Goal: Task Accomplishment & Management: Use online tool/utility

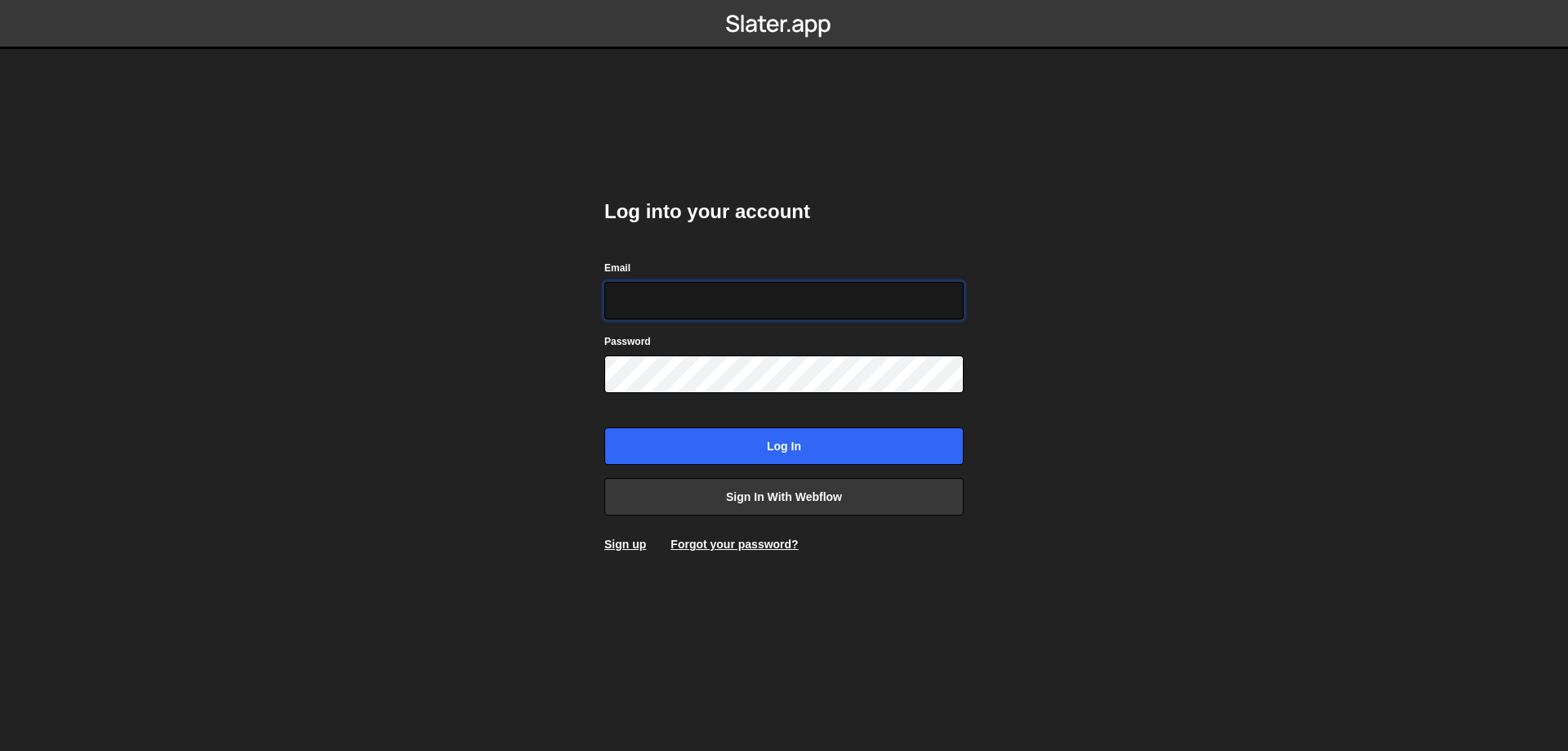
type input "[DOMAIN_NAME][EMAIL_ADDRESS][DOMAIN_NAME]"
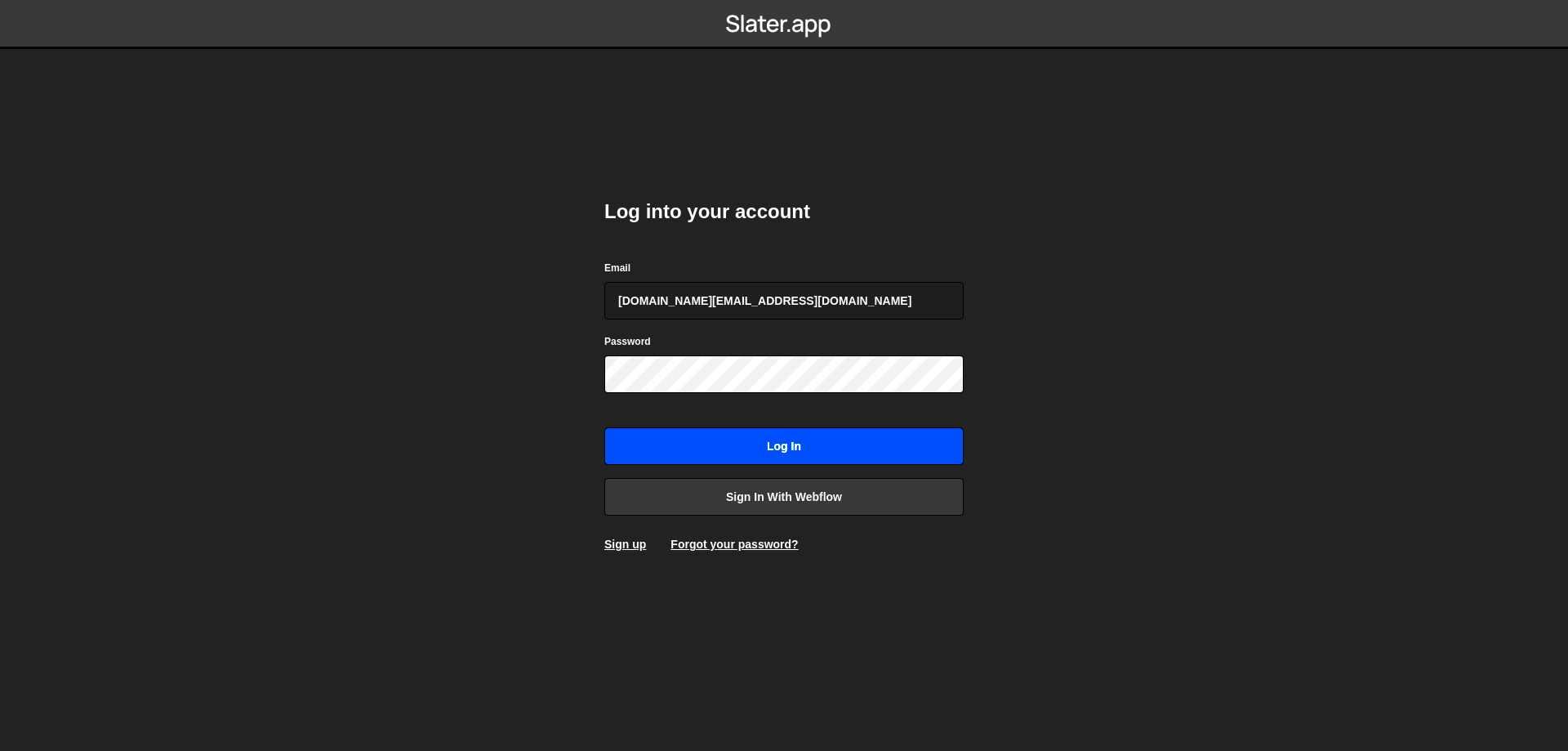
click at [812, 422] on form "Email [DOMAIN_NAME][EMAIL_ADDRESS][DOMAIN_NAME] Password Log in" at bounding box center [784, 362] width 359 height 206
click at [802, 445] on input "Log in" at bounding box center [784, 446] width 359 height 38
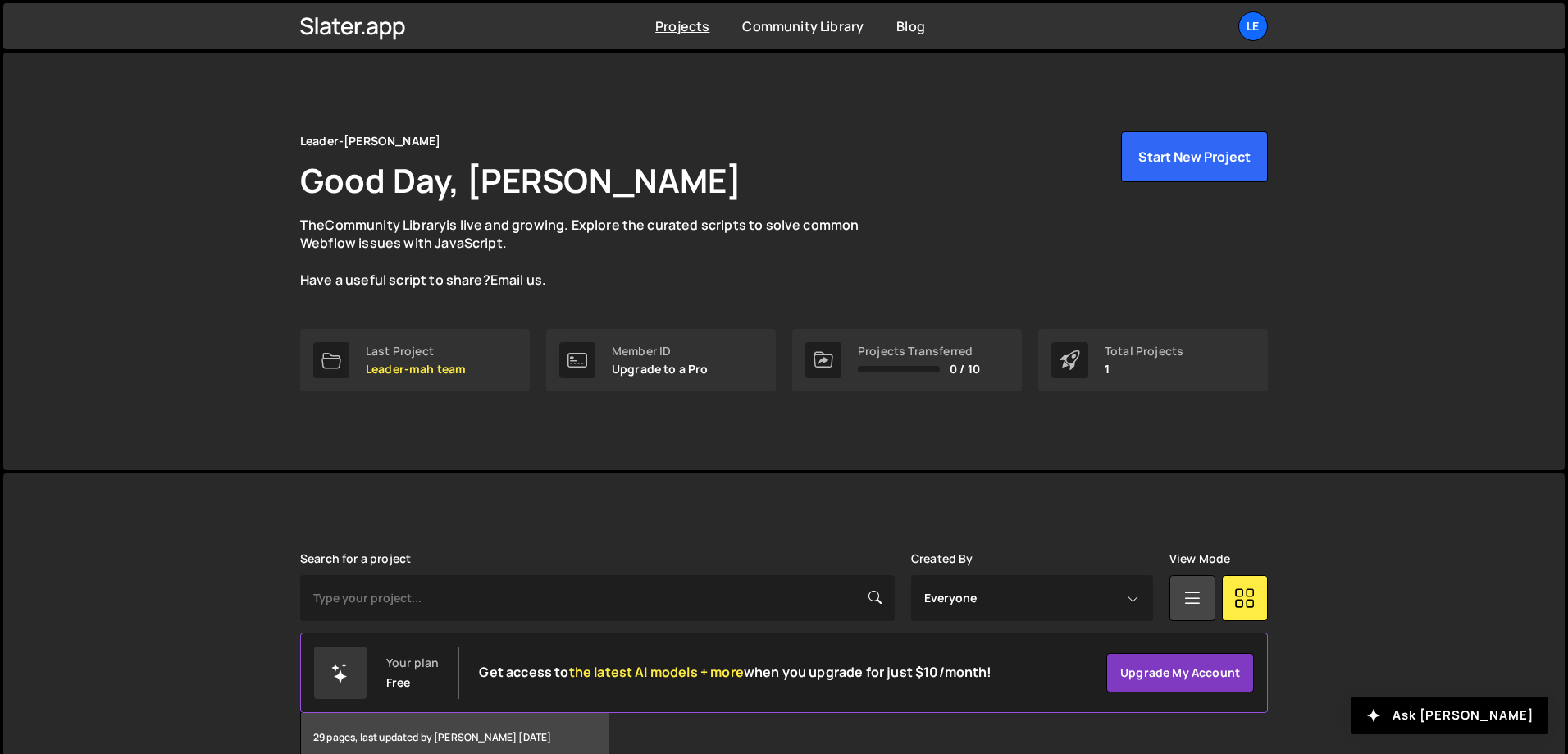
drag, startPoint x: 632, startPoint y: 492, endPoint x: 590, endPoint y: 479, distance: 44.0
click at [591, 478] on div "Slater is designed for desktop use. Please use a larger screen to access the fu…" at bounding box center [784, 657] width 1017 height 368
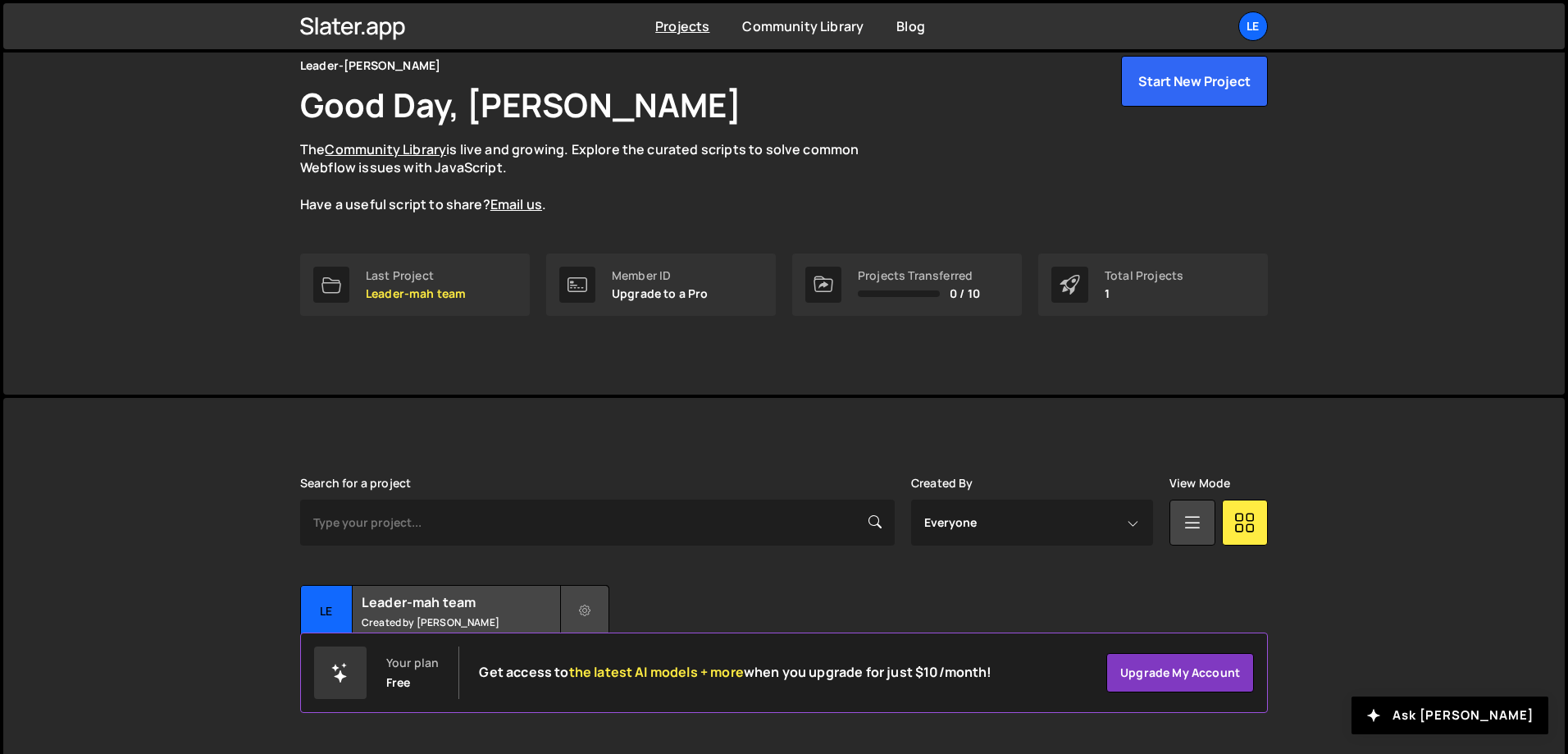
scroll to position [91, 0]
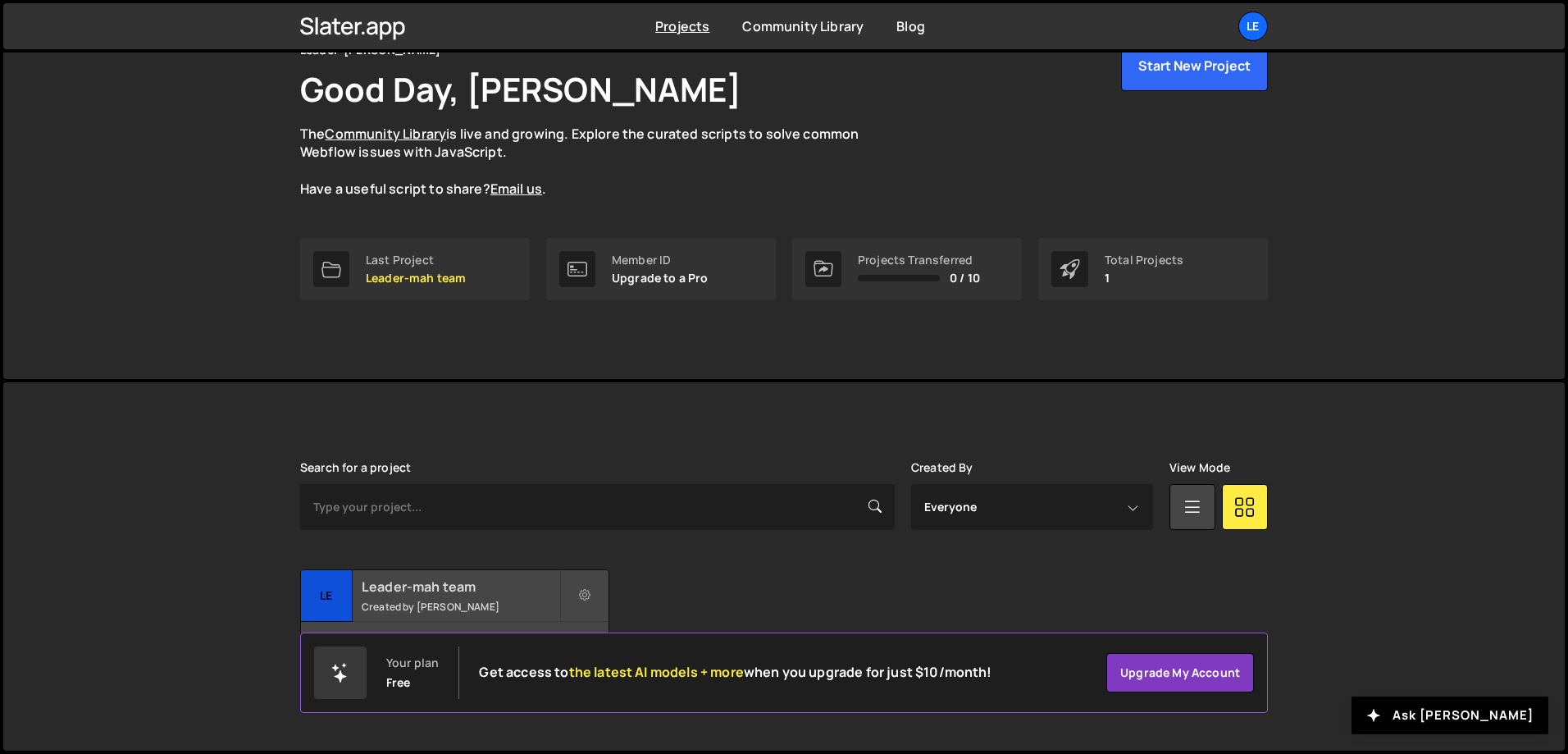
click at [482, 585] on h2 "Leader-mah team" at bounding box center [460, 587] width 198 height 18
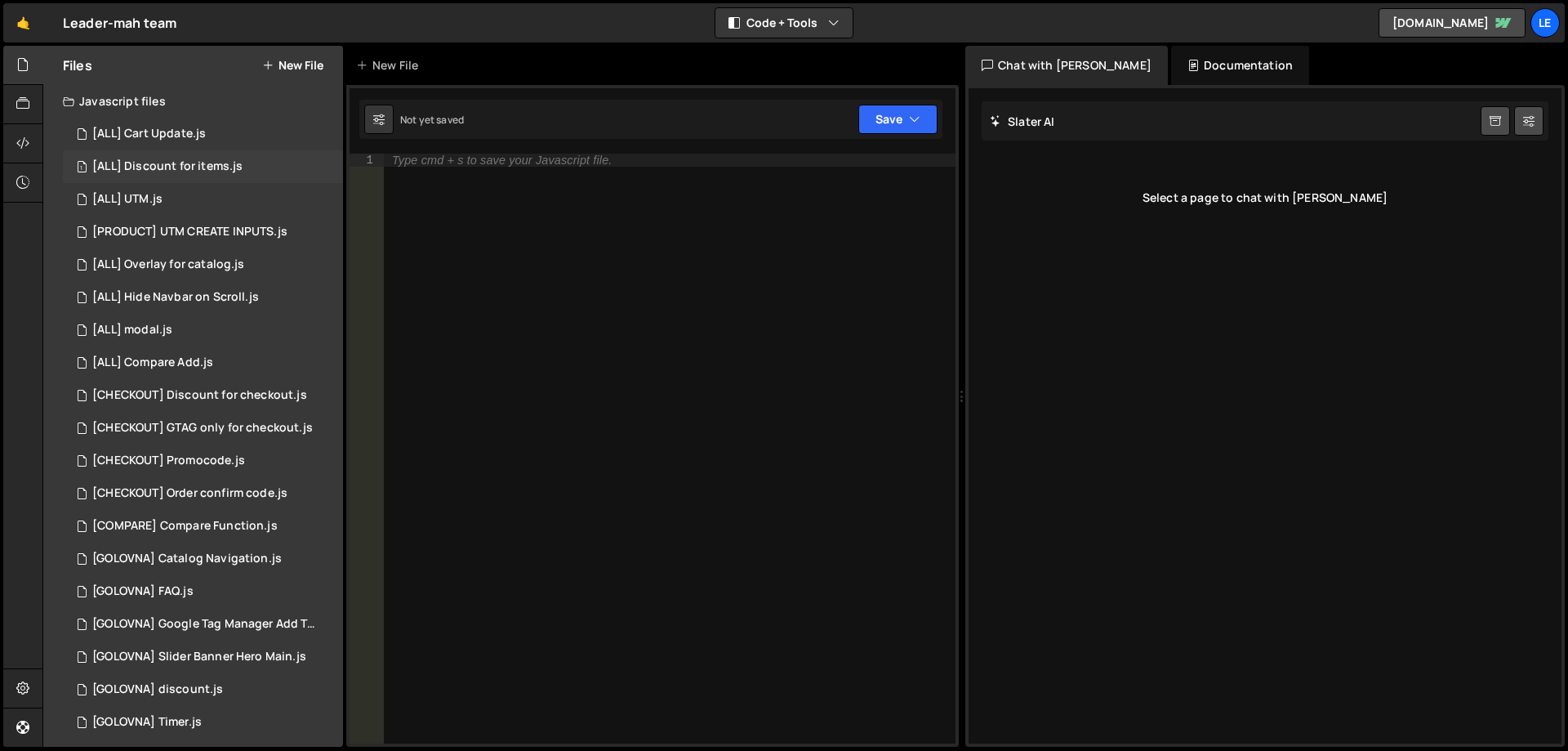
click at [175, 153] on div "1 [ALL] Discount for items.js 0" at bounding box center [203, 167] width 280 height 33
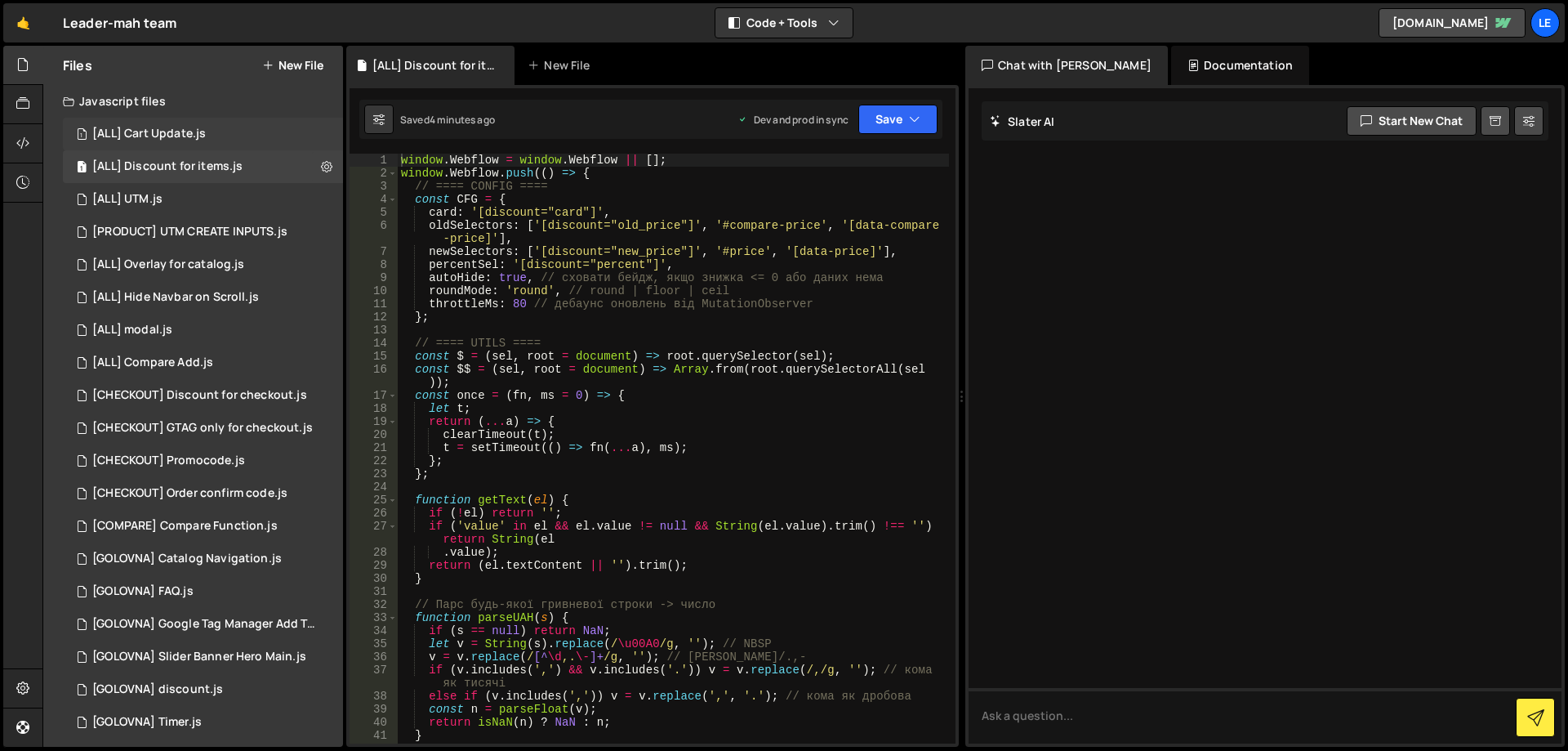
click at [175, 146] on div "1 [ALL] Cart Update.js 0" at bounding box center [203, 134] width 280 height 33
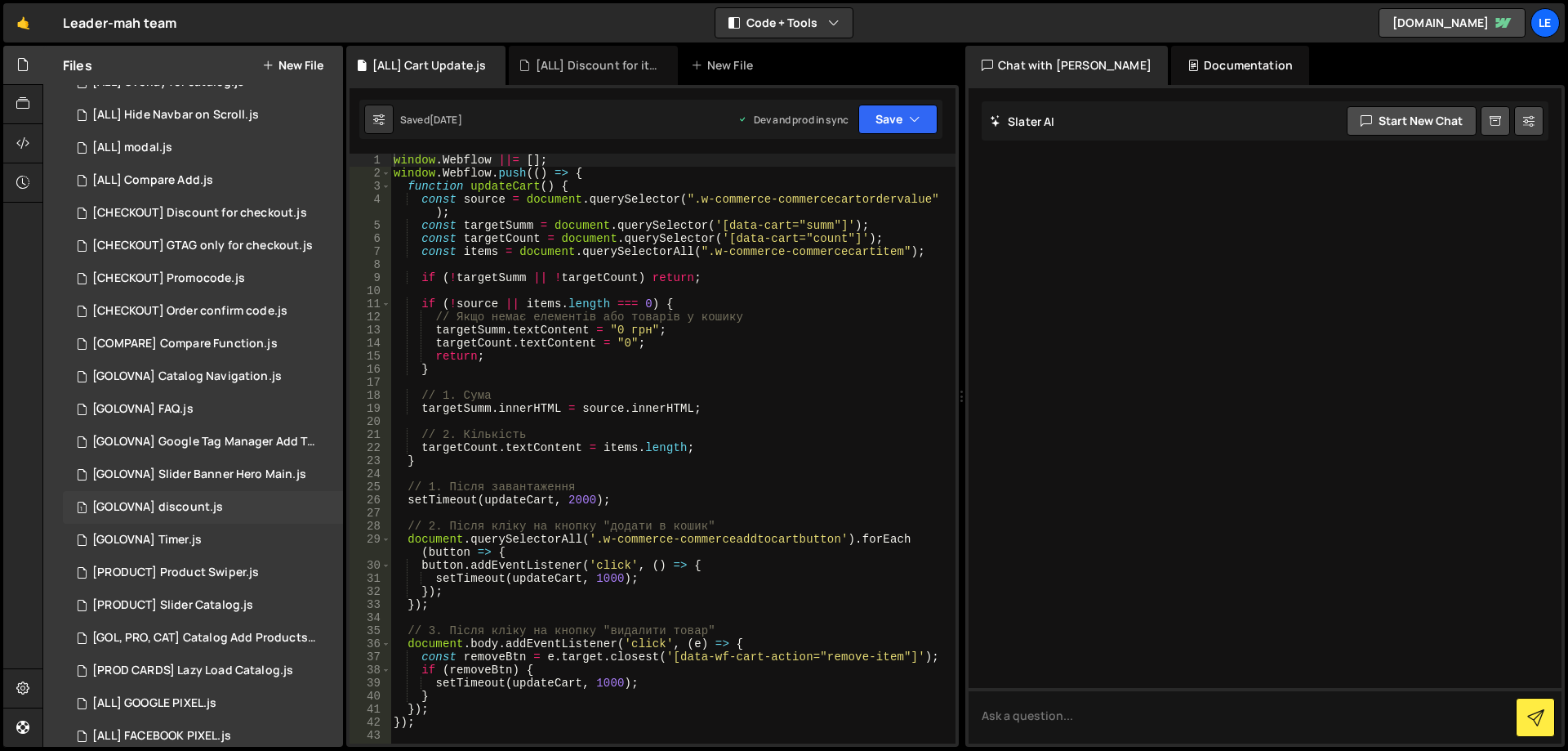
scroll to position [237, 0]
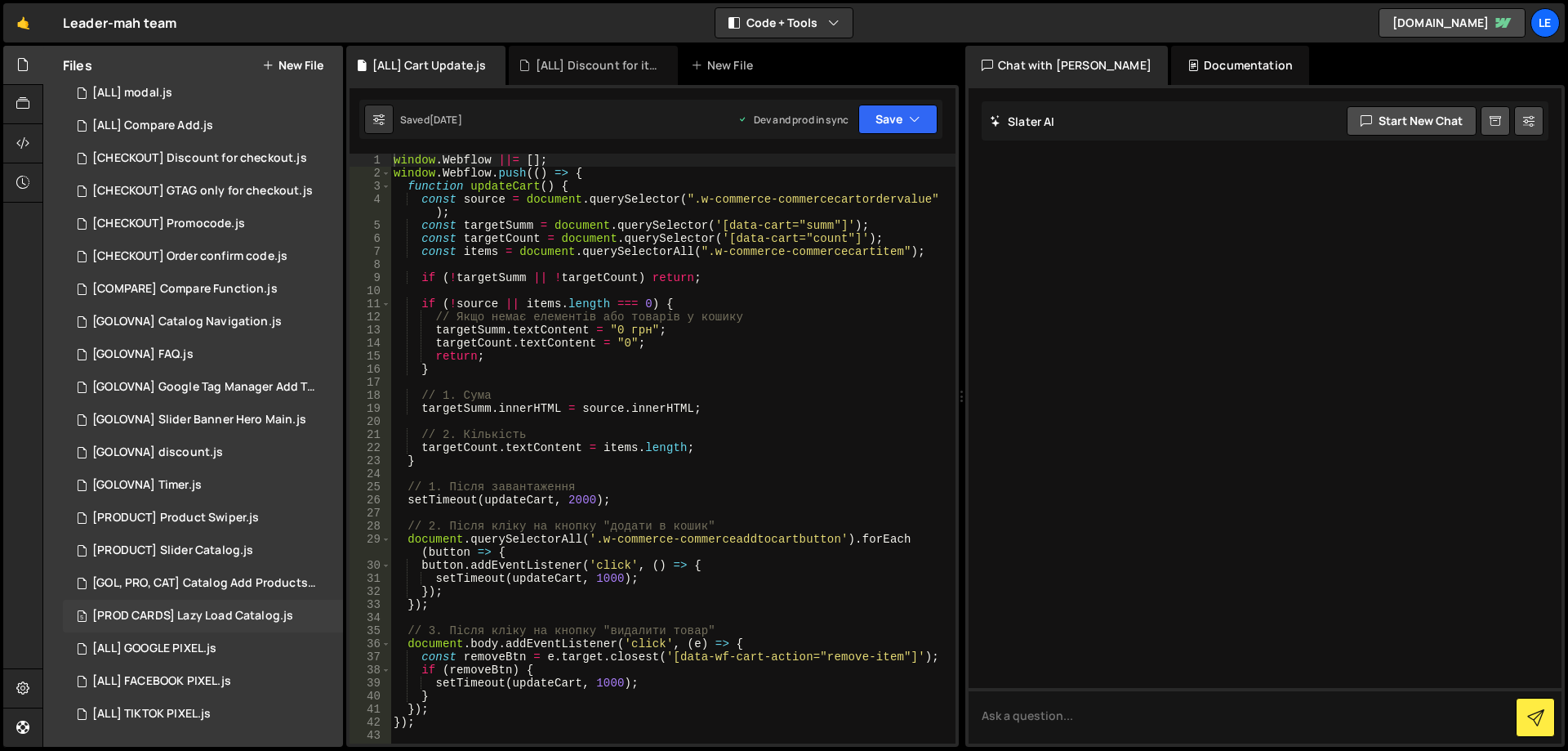
click at [243, 611] on div "[PROD CARDS] Lazy Load Catalog.js" at bounding box center [193, 616] width 201 height 15
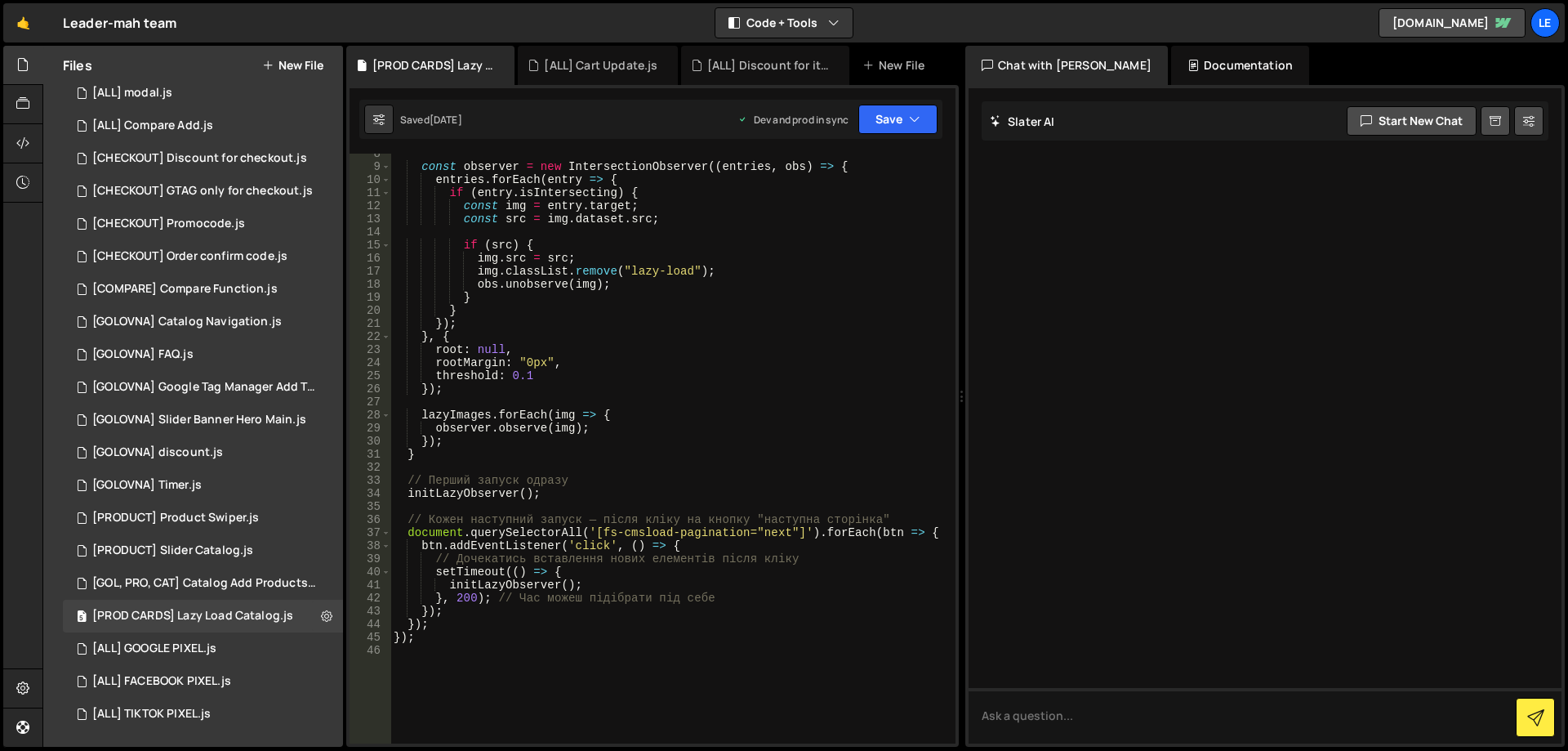
scroll to position [98, 0]
click at [610, 584] on div "const observer = new IntersectionObserver (( entries , obs ) => { entries . for…" at bounding box center [670, 455] width 559 height 616
click at [518, 585] on div "const observer = new IntersectionObserver (( entries , obs ) => { entries . for…" at bounding box center [670, 455] width 559 height 616
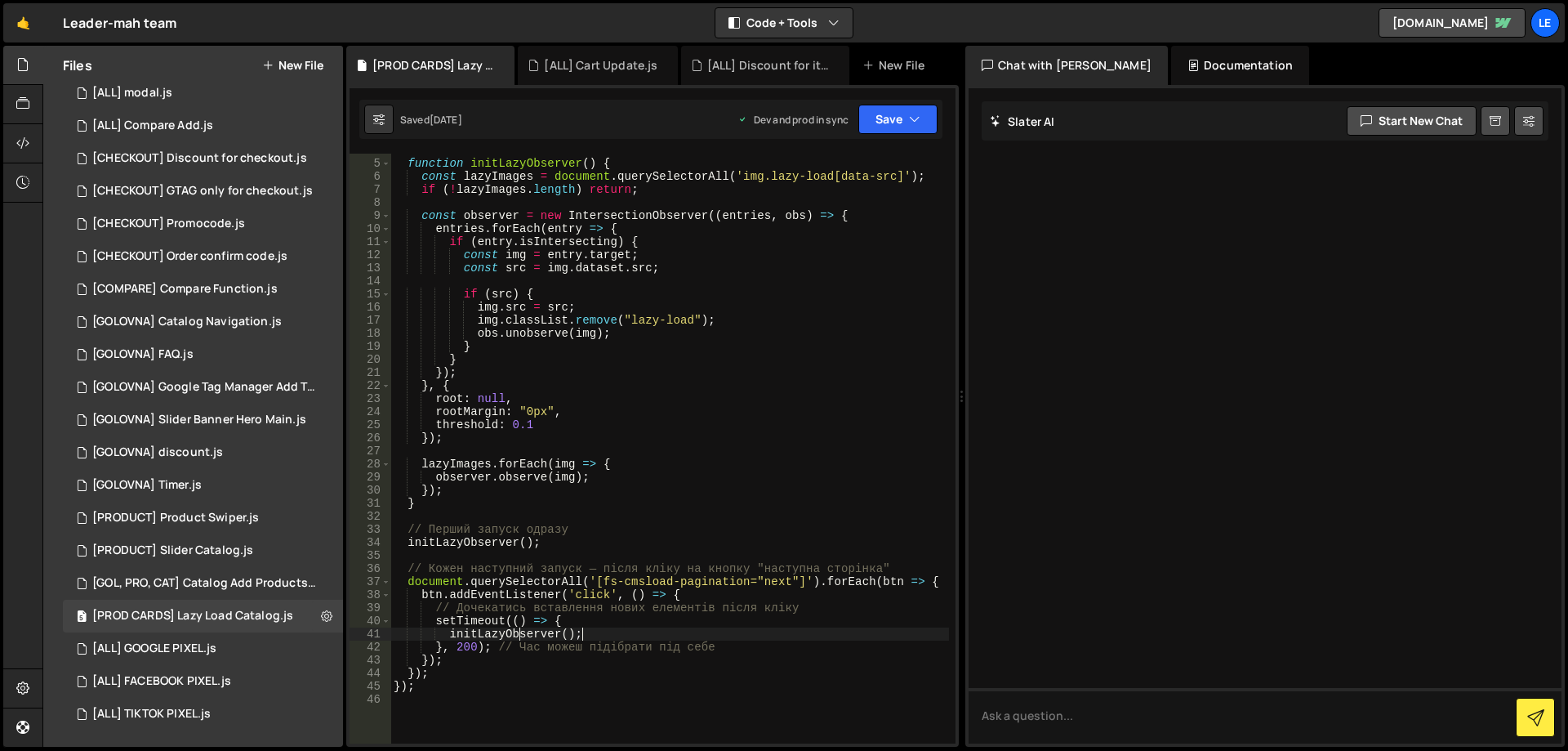
scroll to position [0, 0]
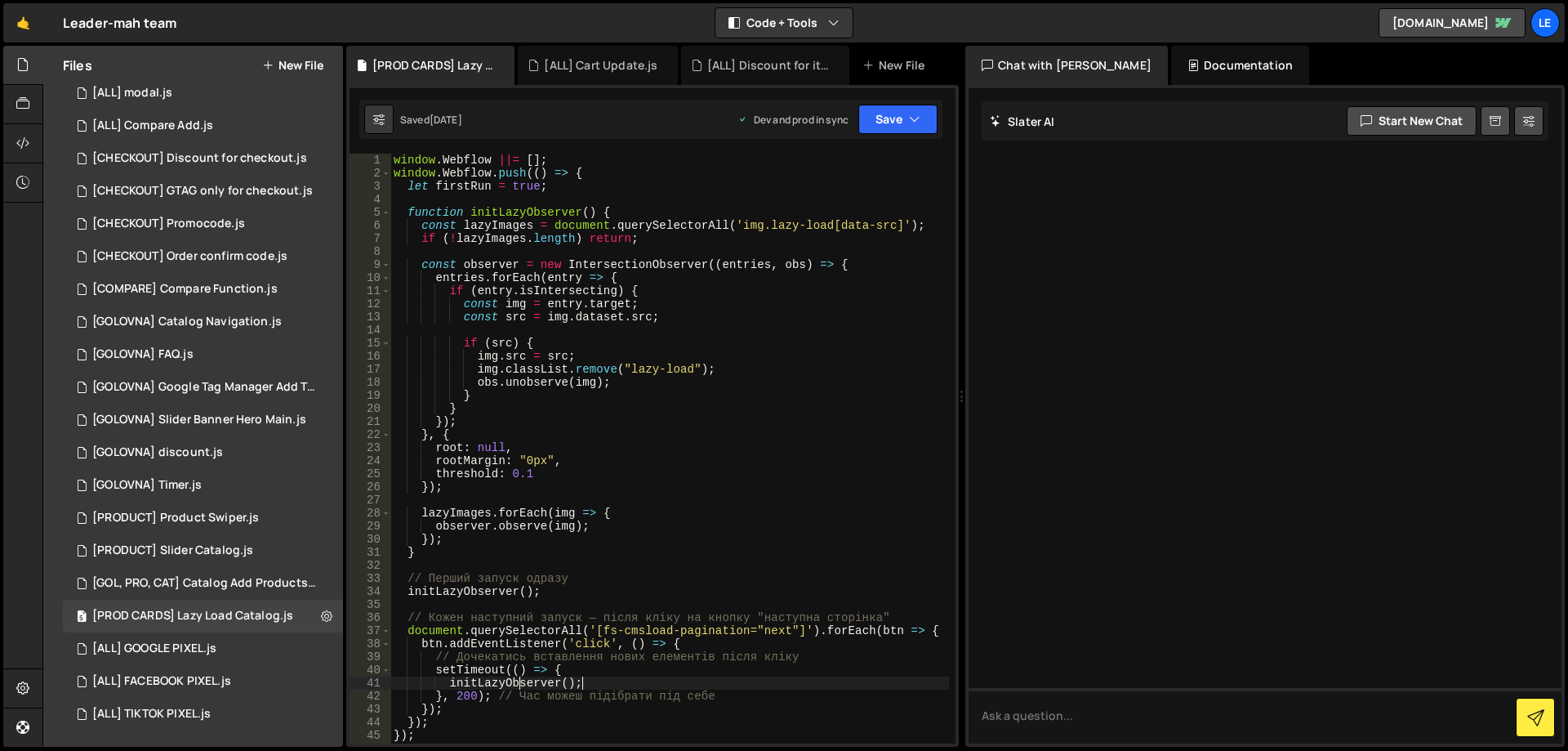
type textarea "if (!lazyImages.length) return;"
click at [666, 244] on div "window . Webflow ||= [ ] ; window . Webflow . push (( ) => { let firstRun = tru…" at bounding box center [670, 462] width 559 height 616
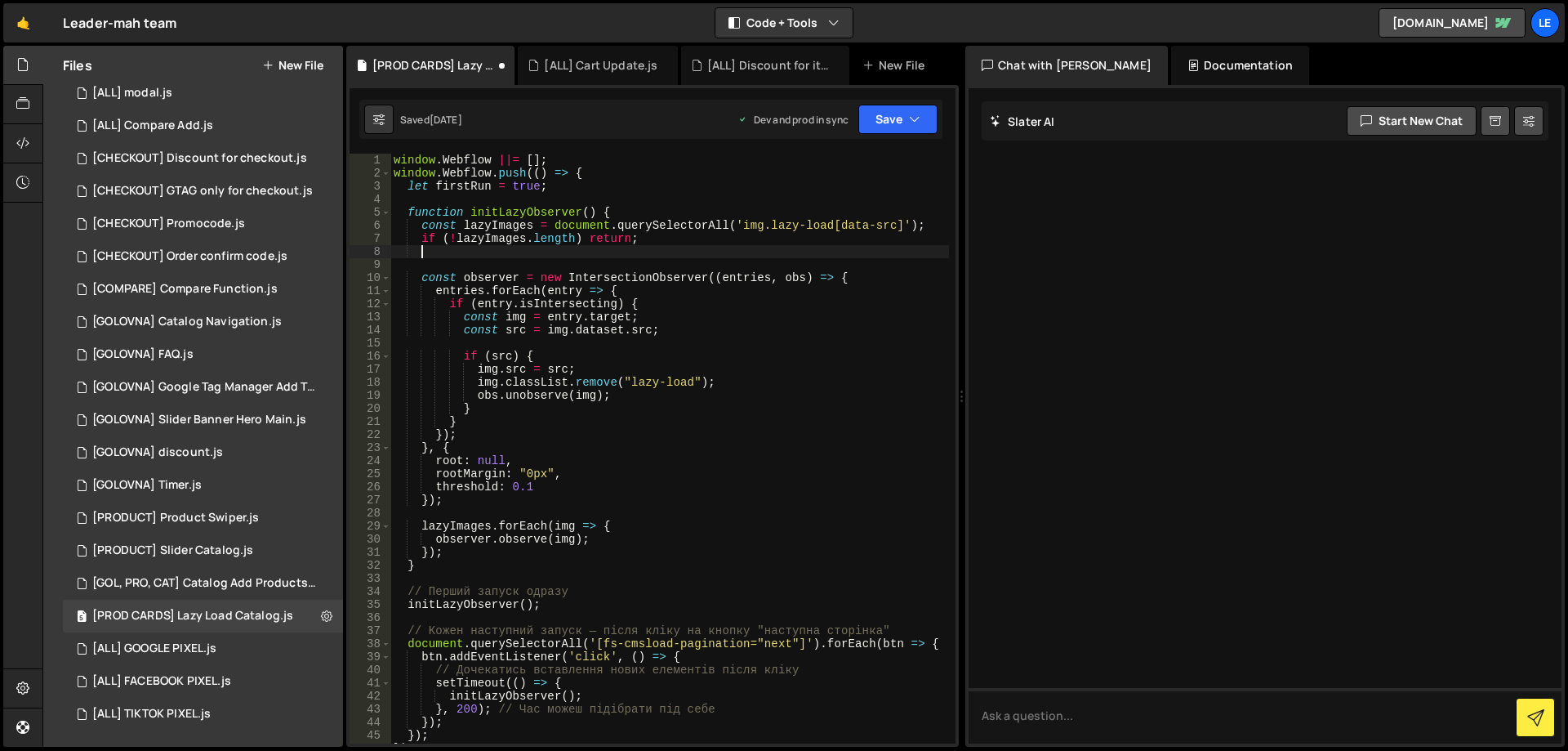
paste textarea "window.recalcAllDiscounts()"
type textarea "window.recalcAllDiscounts();"
click at [893, 125] on button "Save" at bounding box center [898, 119] width 79 height 29
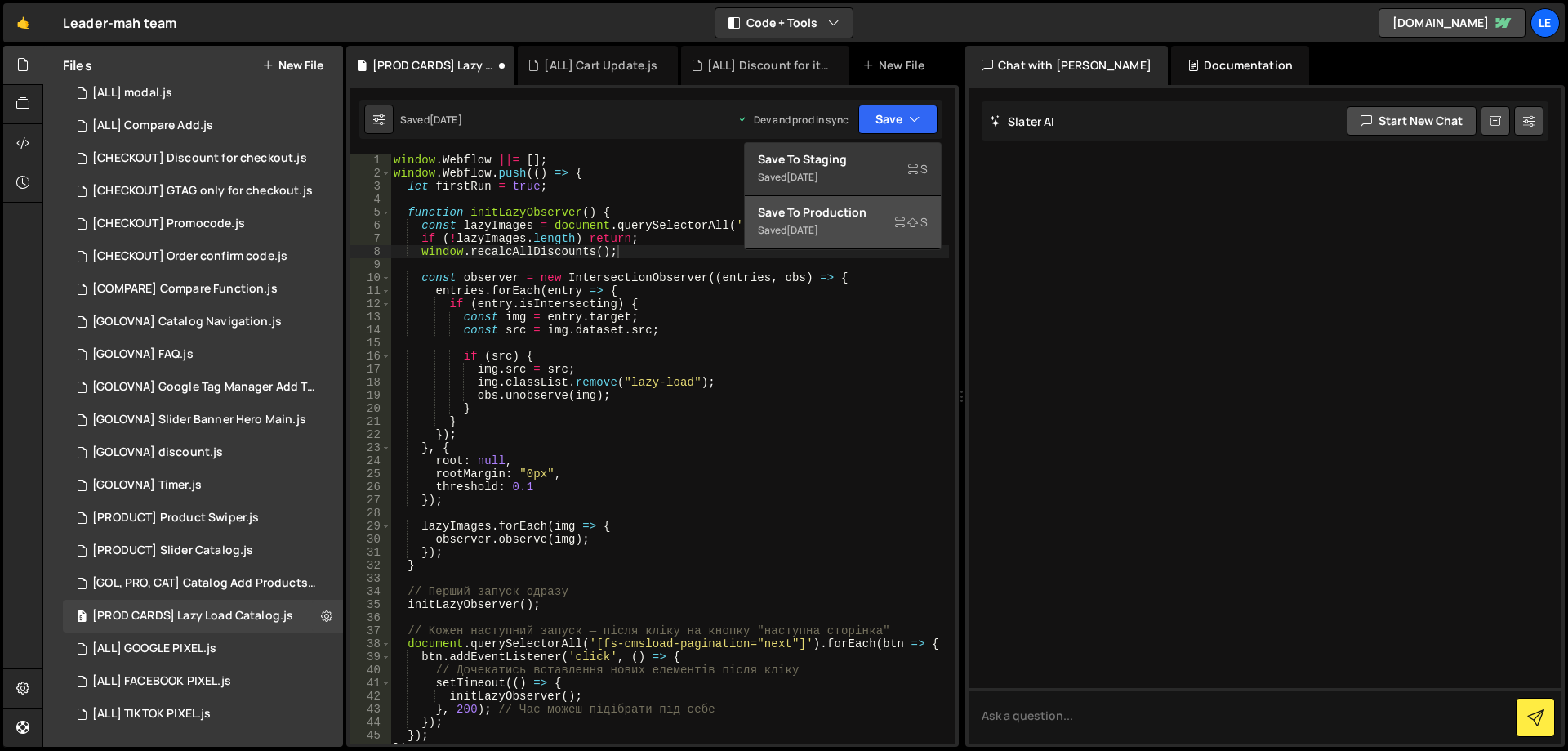
click at [842, 209] on div "Save to Production S" at bounding box center [843, 212] width 170 height 16
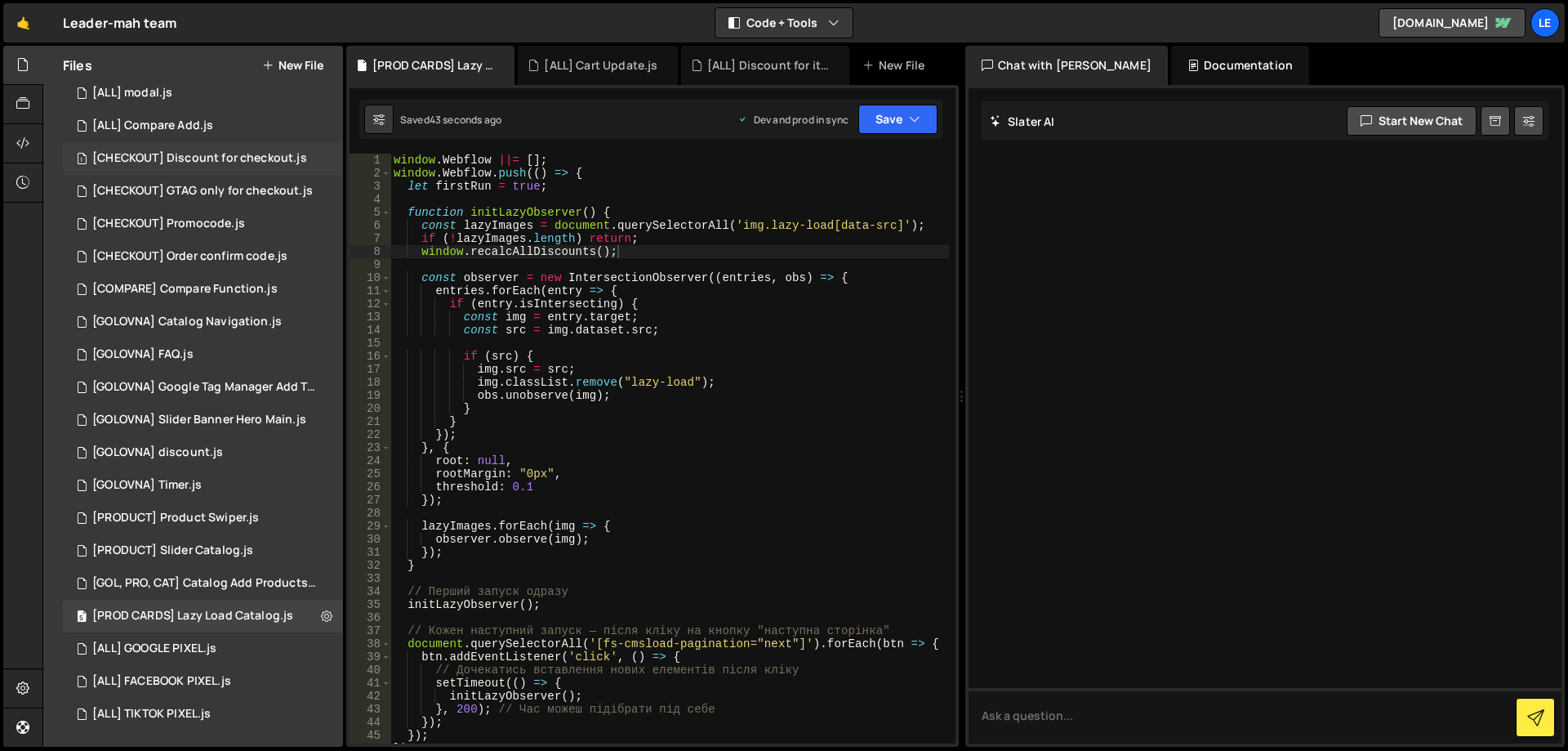
click at [223, 162] on div "[CHECKOUT] Discount for checkout.js" at bounding box center [199, 159] width 215 height 15
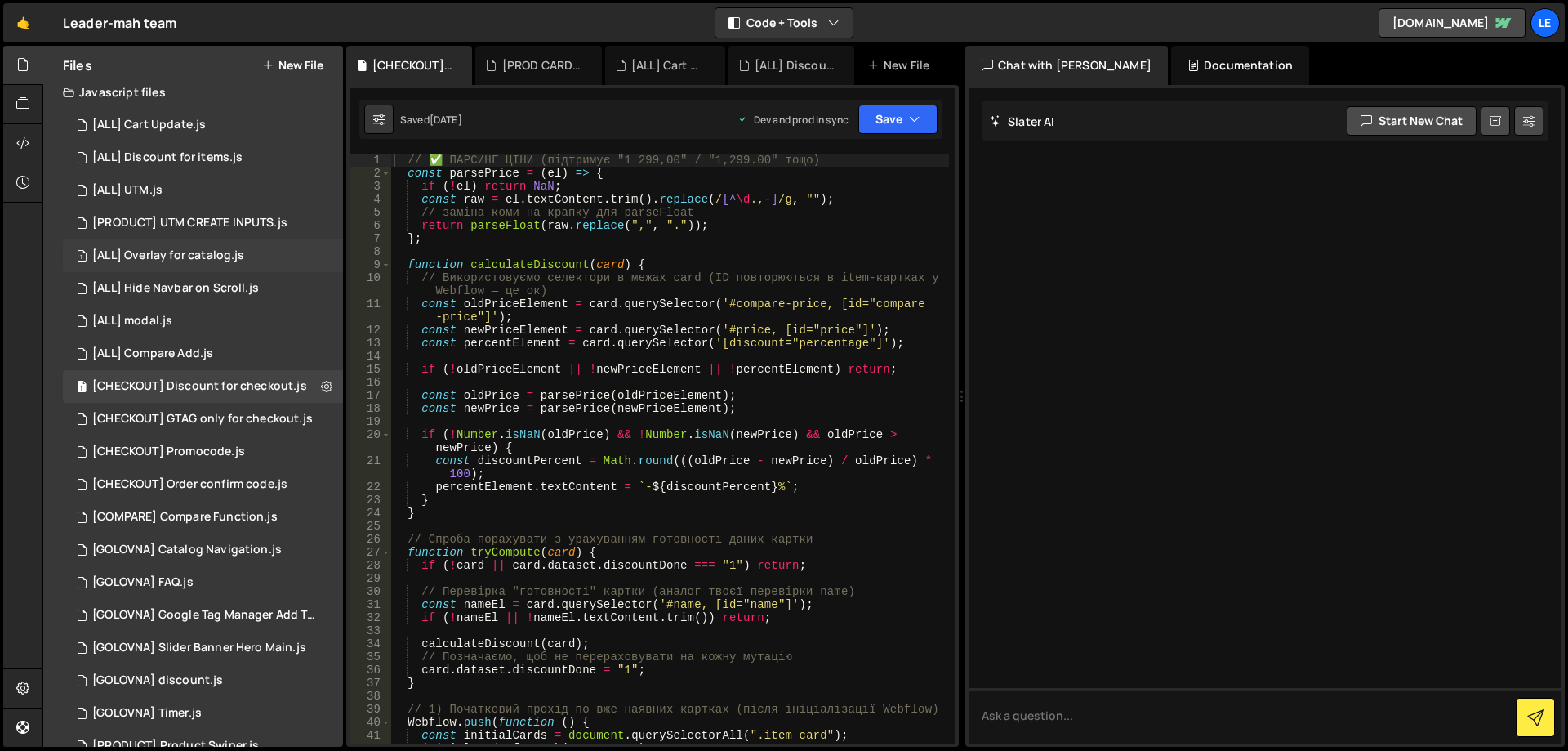
scroll to position [0, 0]
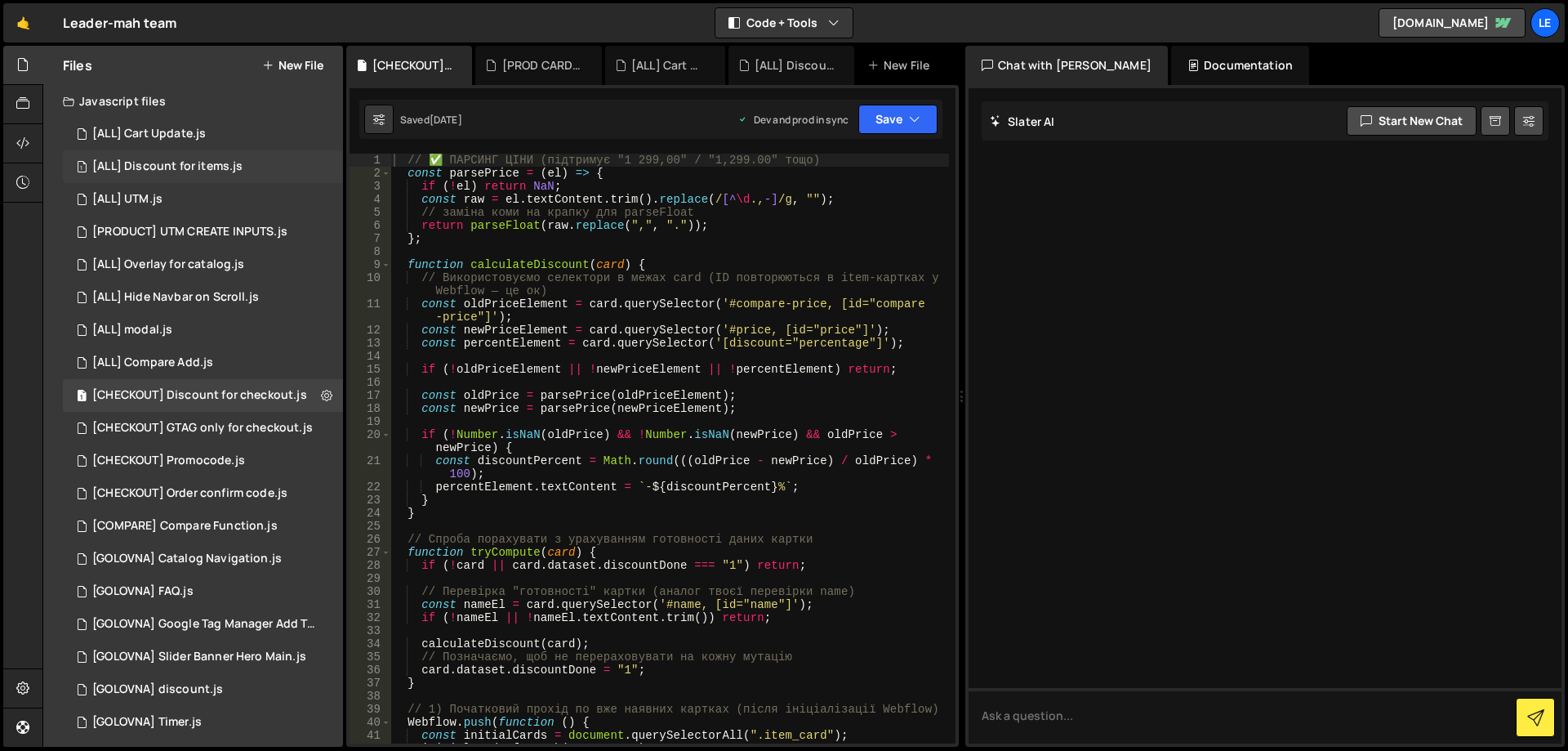
click at [221, 169] on div "[ALL] Discount for items.js" at bounding box center [167, 167] width 150 height 15
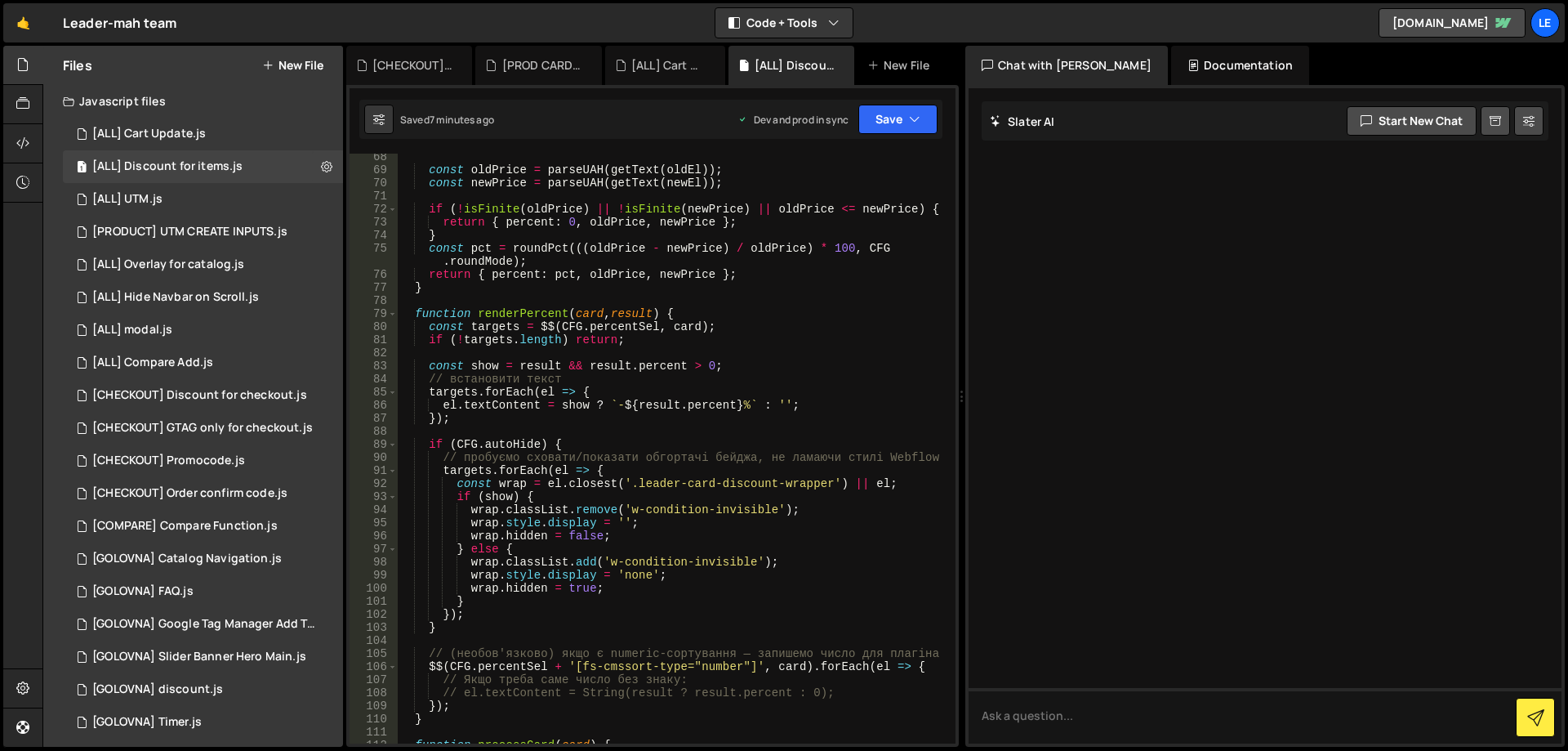
scroll to position [932, 0]
click at [512, 447] on div "const oldPrice = parseUAH ( getText ( oldEl )) ; const newPrice = parseUAH ( ge…" at bounding box center [673, 458] width 551 height 616
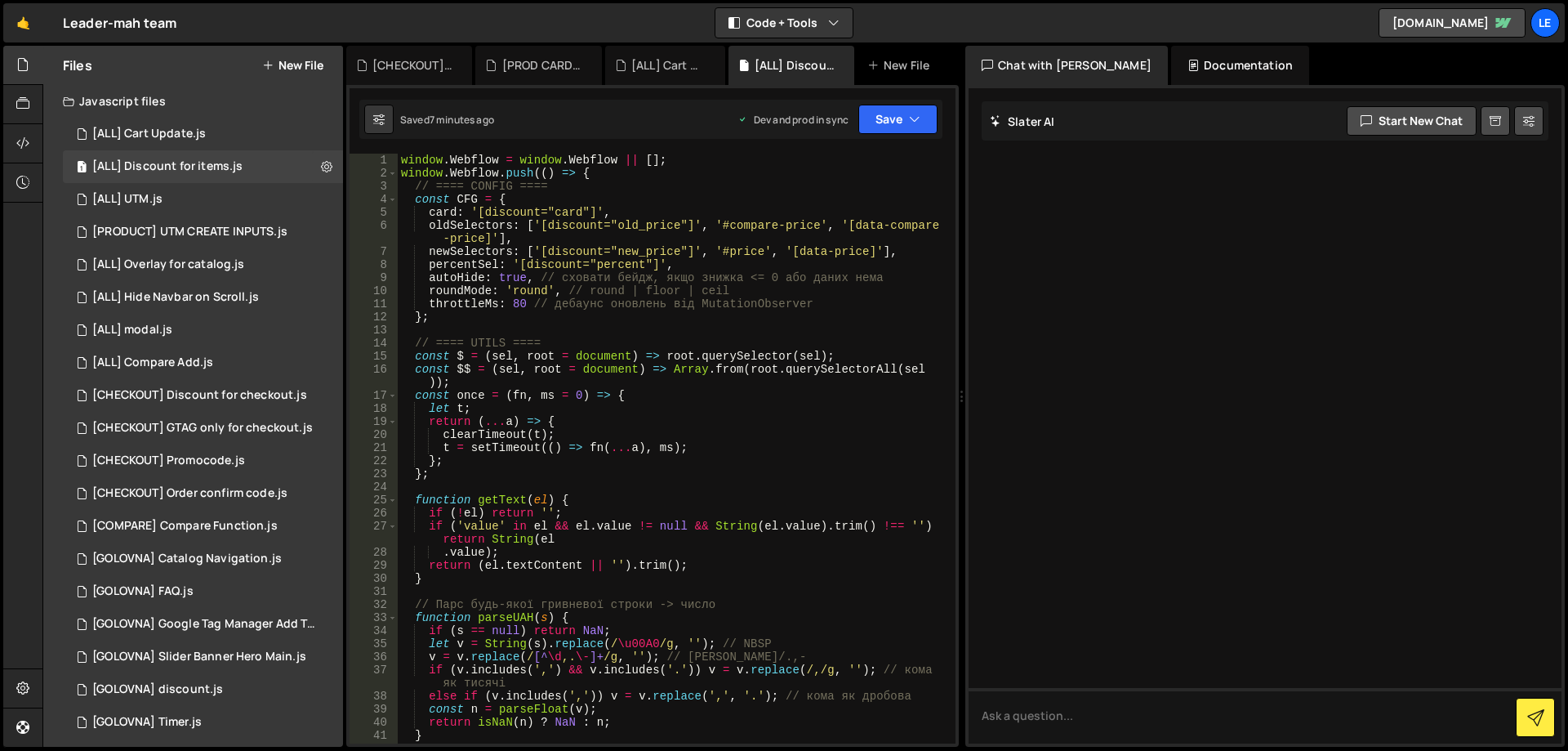
scroll to position [0, 0]
click at [518, 279] on div "window . Webflow = window . Webflow || [ ] ; window . Webflow . push (( ) => { …" at bounding box center [673, 462] width 551 height 616
type textarea "autoHide: false, // сховати бейдж, якщо знижка <= 0 або даних нема"
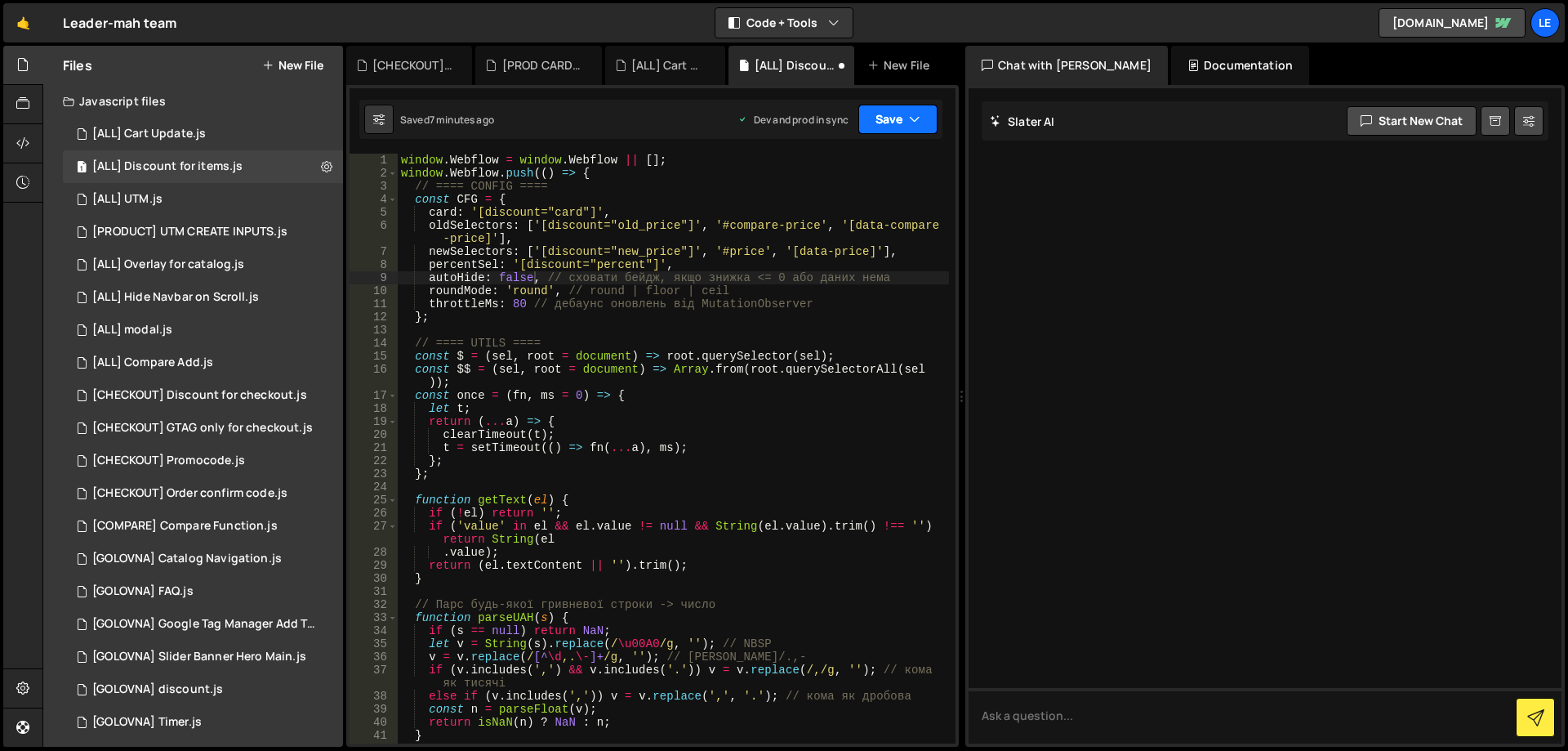
click at [903, 113] on button "Save" at bounding box center [898, 119] width 79 height 29
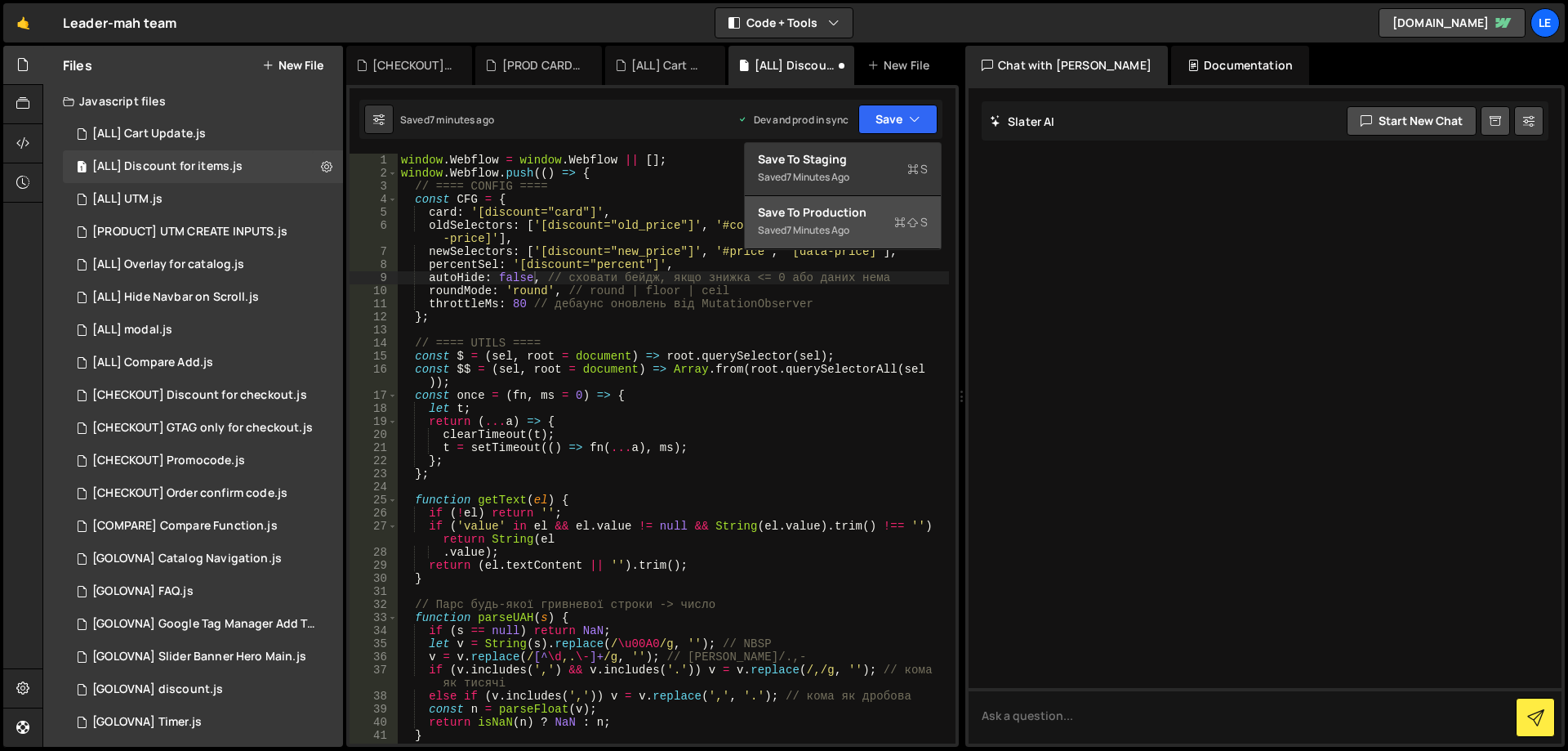
click at [866, 207] on div "Save to Production S" at bounding box center [843, 212] width 170 height 16
